Goal: Task Accomplishment & Management: Manage account settings

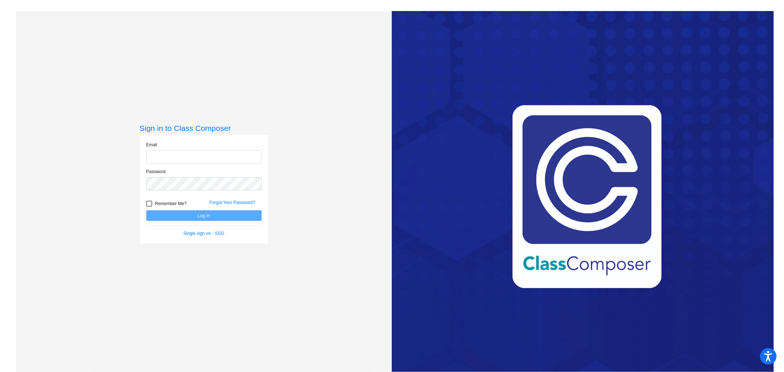
type input "[EMAIL_ADDRESS][DOMAIN_NAME]"
click at [193, 217] on button "Log In" at bounding box center [203, 215] width 115 height 11
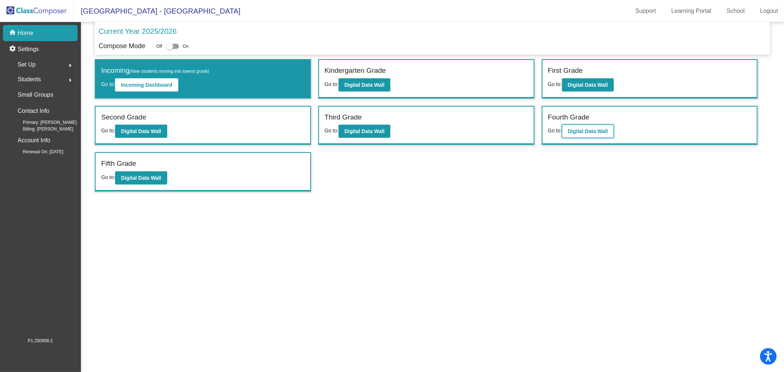
click at [581, 129] on b "Digital Data Wall" at bounding box center [588, 131] width 40 height 6
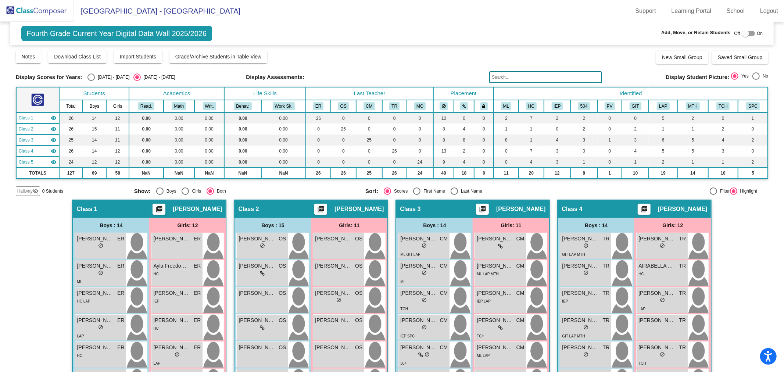
click at [518, 75] on input "text" at bounding box center [545, 77] width 113 height 12
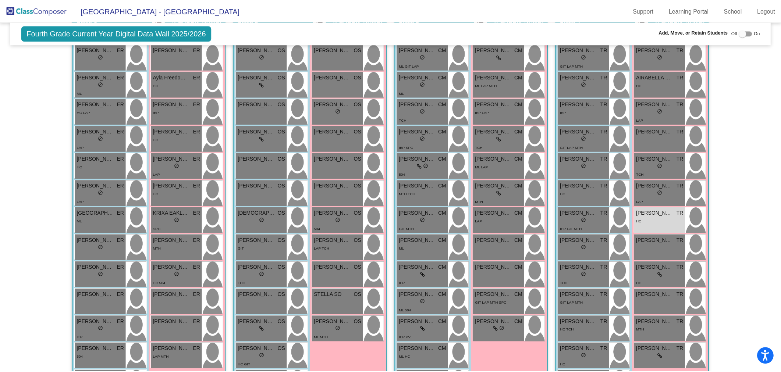
scroll to position [268, 0]
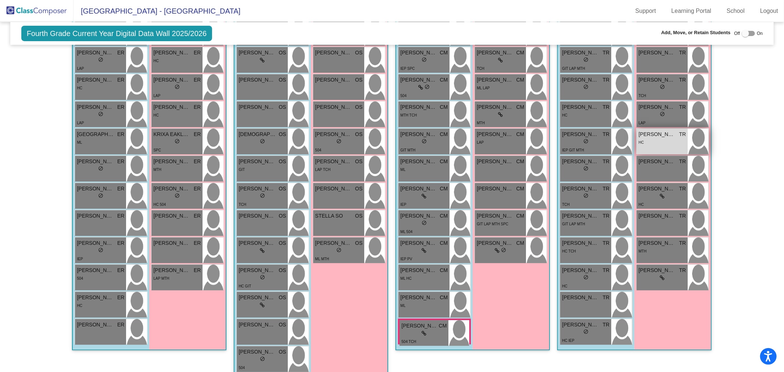
type input "[PERSON_NAME]"
click at [673, 142] on div "HC" at bounding box center [662, 142] width 47 height 8
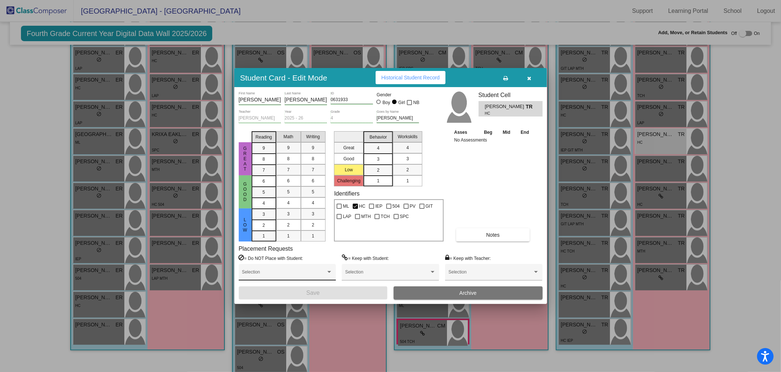
click at [332, 274] on div "Selection" at bounding box center [287, 272] width 97 height 17
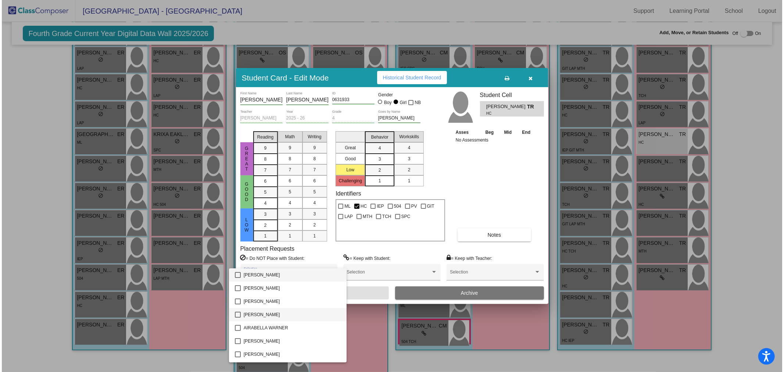
scroll to position [67, 0]
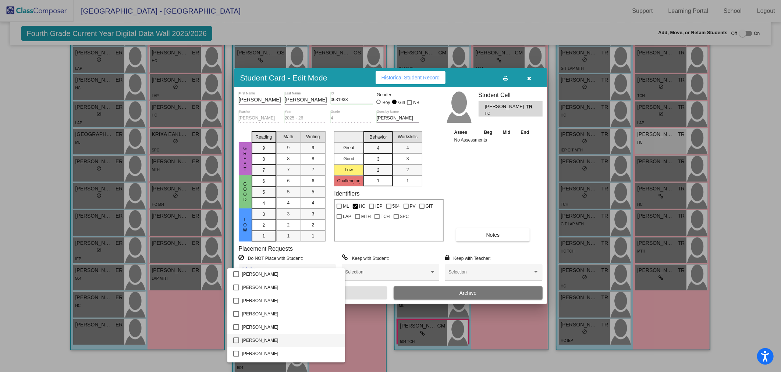
click at [238, 339] on mat-pseudo-checkbox at bounding box center [236, 341] width 6 height 6
click at [498, 204] on div at bounding box center [390, 186] width 781 height 372
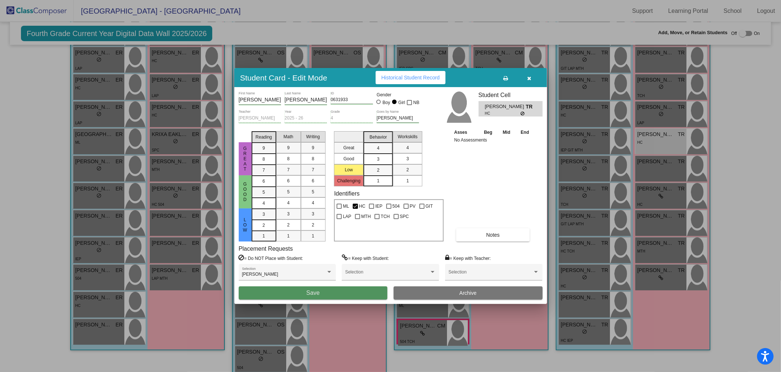
click at [348, 297] on button "Save" at bounding box center [313, 292] width 149 height 13
